Goal: Find specific page/section: Find specific page/section

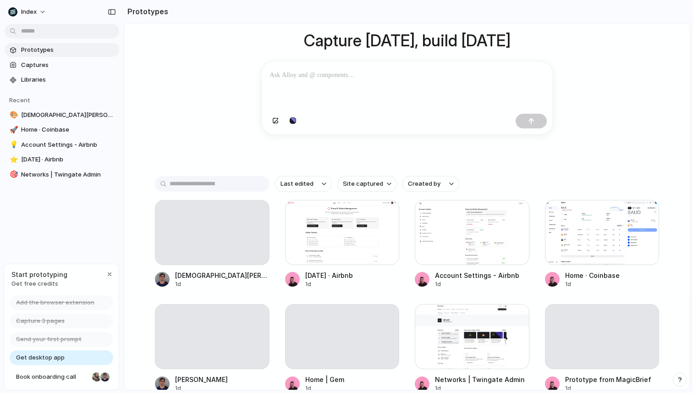
scroll to position [72, 0]
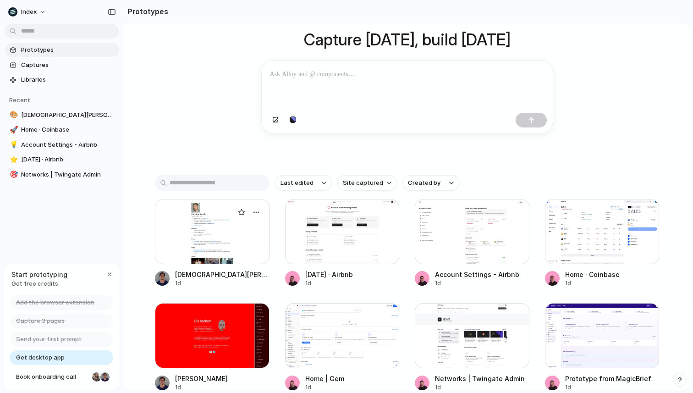
click at [206, 227] on div at bounding box center [212, 231] width 115 height 65
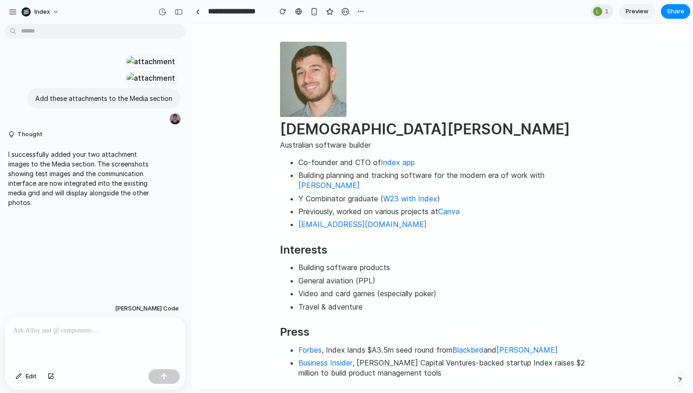
scroll to position [12, 0]
click at [94, 341] on div at bounding box center [95, 341] width 181 height 49
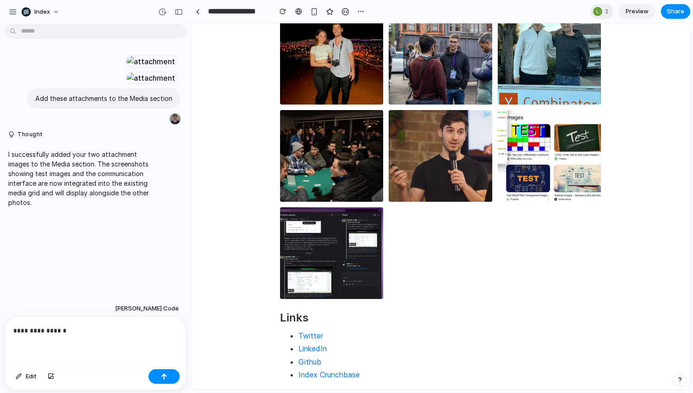
scroll to position [182, 0]
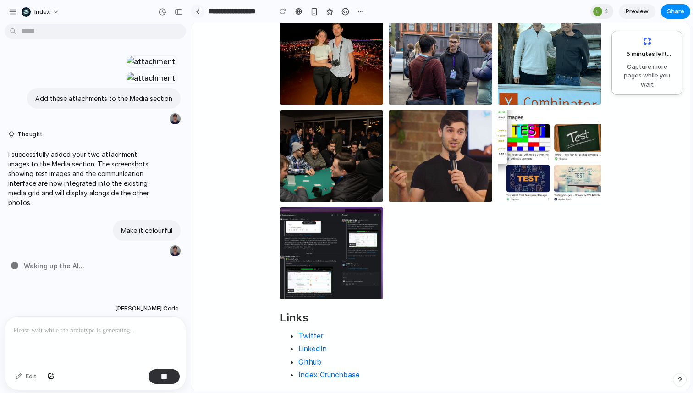
click at [200, 13] on link at bounding box center [198, 12] width 14 height 14
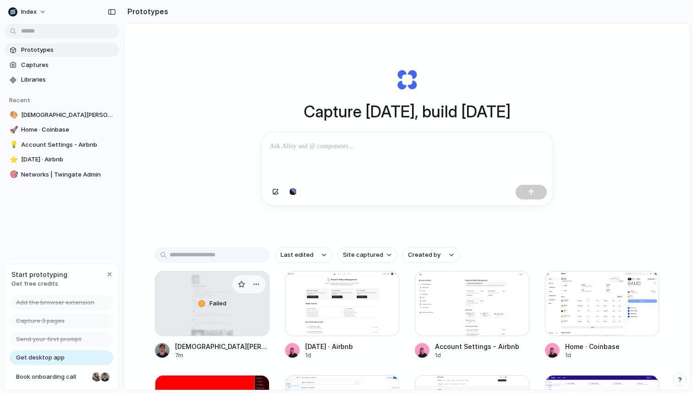
click at [194, 299] on div "Failed" at bounding box center [212, 303] width 114 height 64
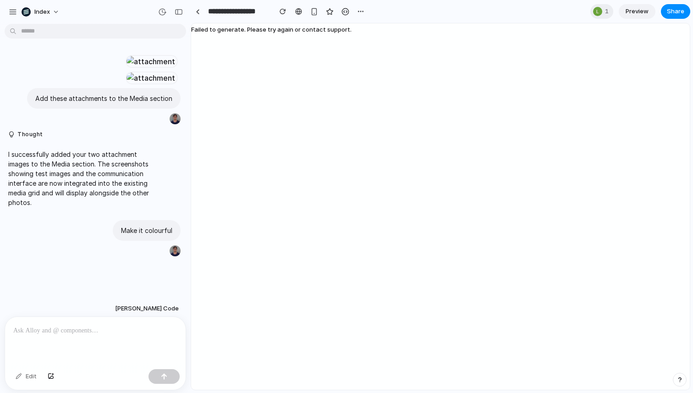
scroll to position [161, 0]
click at [84, 336] on div at bounding box center [95, 341] width 181 height 49
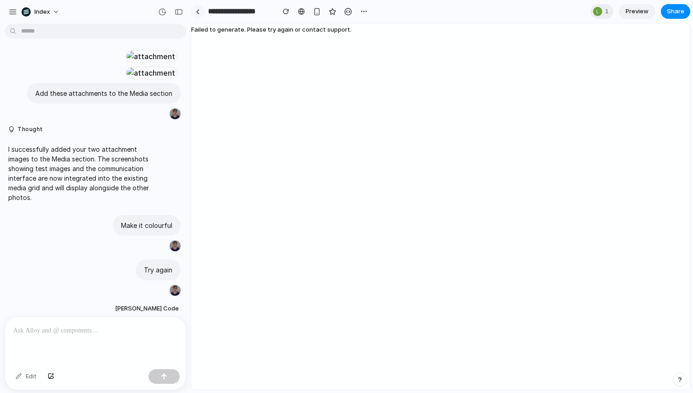
click at [198, 12] on div at bounding box center [198, 11] width 4 height 5
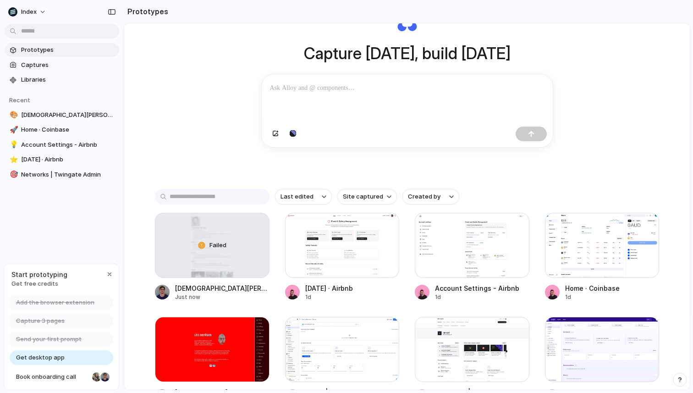
scroll to position [73, 0]
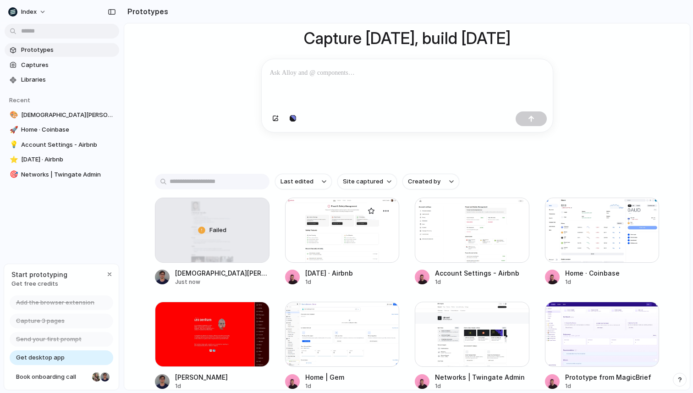
click at [354, 230] on div at bounding box center [342, 230] width 115 height 65
